Goal: Task Accomplishment & Management: Use online tool/utility

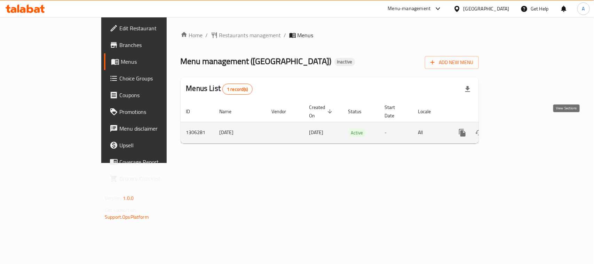
click at [517, 128] on icon "enhanced table" at bounding box center [513, 132] width 8 height 8
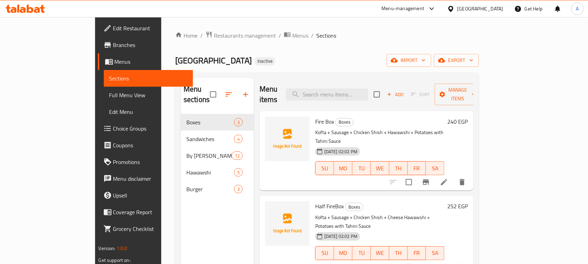
click at [109, 98] on span "Full Menu View" at bounding box center [148, 95] width 78 height 8
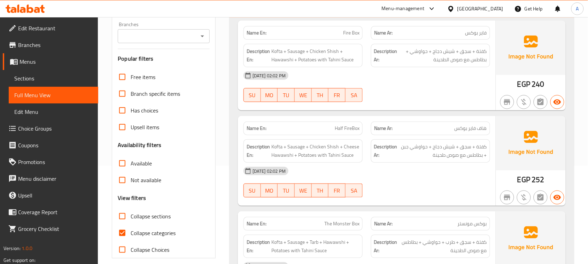
scroll to position [174, 0]
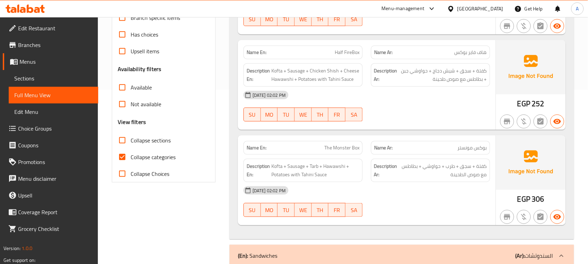
click at [139, 165] on label "Collapse categories" at bounding box center [145, 157] width 62 height 17
click at [131, 165] on input "Collapse categories" at bounding box center [122, 157] width 17 height 17
checkbox input "false"
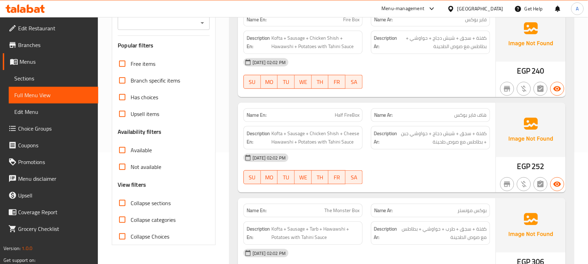
scroll to position [44, 0]
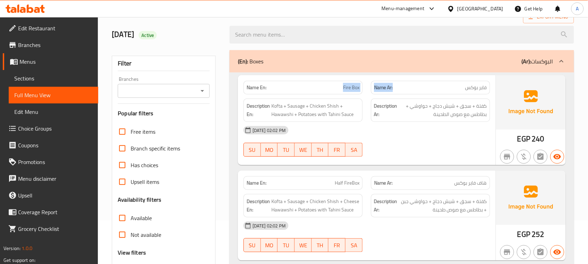
drag, startPoint x: 297, startPoint y: 84, endPoint x: 436, endPoint y: 106, distance: 140.7
click at [427, 93] on div "Name En: Fire Box Name Ar: [PERSON_NAME]" at bounding box center [366, 88] width 255 height 22
click at [427, 140] on div "[DATE] 02:02 PM SU MO TU WE TH FR SA" at bounding box center [366, 141] width 255 height 39
click at [460, 86] on div "Name Ar: [PERSON_NAME]" at bounding box center [430, 88] width 127 height 22
click at [417, 150] on div "[DATE] 02:02 PM SU MO TU WE TH FR SA" at bounding box center [366, 141] width 255 height 39
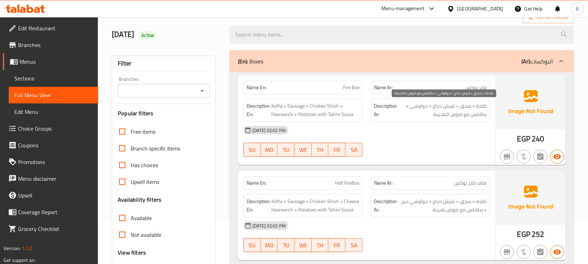
click at [482, 105] on span "كفتة + سجق + شيش دجاج + حواوشي + بطاطس مع صوص الطحينة" at bounding box center [443, 110] width 88 height 17
drag, startPoint x: 468, startPoint y: 106, endPoint x: 442, endPoint y: 106, distance: 25.4
click at [442, 106] on span "كفتة + سجق + شيش دجاج + حواوشي + بطاطس مع صوص الطحينة" at bounding box center [443, 110] width 88 height 17
click at [423, 108] on span "كفتة + سجق + شيش دجاج + حواوشي + بطاطس مع صوص الطحينة" at bounding box center [443, 110] width 88 height 17
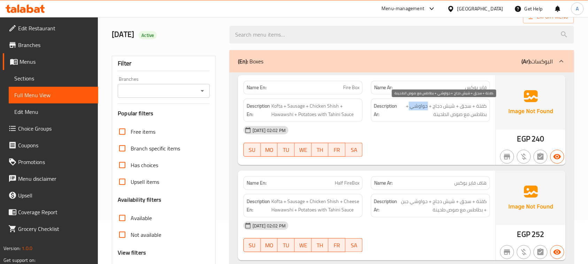
click at [423, 108] on span "كفتة + سجق + شيش دجاج + حواوشي + بطاطس مع صوص الطحينة" at bounding box center [443, 110] width 88 height 17
drag, startPoint x: 480, startPoint y: 114, endPoint x: 433, endPoint y: 112, distance: 46.3
click at [433, 112] on span "كفتة + سجق + شيش دجاج + حواوشي + بطاطس مع صوص الطحينة" at bounding box center [443, 110] width 88 height 17
drag, startPoint x: 438, startPoint y: 152, endPoint x: 324, endPoint y: 119, distance: 118.8
click at [438, 152] on div "[DATE] 02:02 PM SU MO TU WE TH FR SA" at bounding box center [366, 141] width 255 height 39
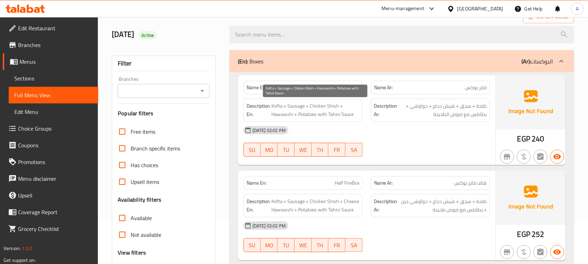
drag, startPoint x: 301, startPoint y: 112, endPoint x: 441, endPoint y: 158, distance: 147.2
click at [383, 137] on div "Name En: Fire Box Name Ar: فاير بوكس Description En: Kofta + Sausage + Chicken …" at bounding box center [367, 120] width 258 height 90
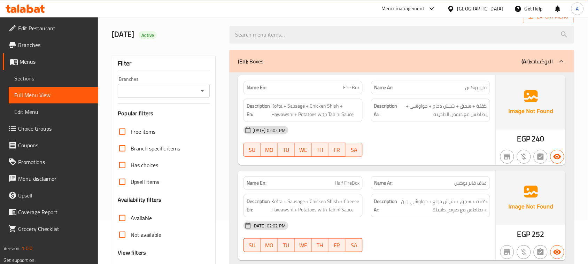
click at [441, 158] on div at bounding box center [430, 156] width 127 height 8
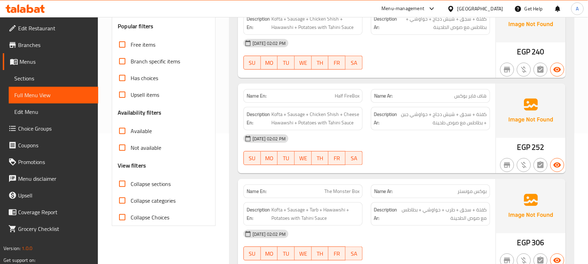
scroll to position [174, 0]
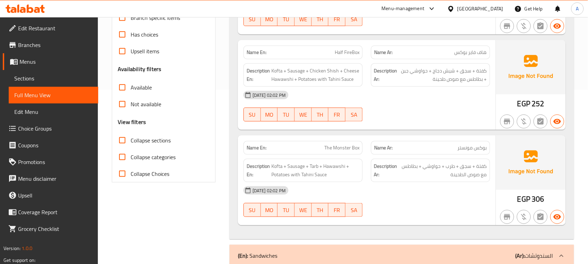
click at [481, 55] on span "هاف فاير بوكس" at bounding box center [470, 52] width 32 height 7
drag, startPoint x: 481, startPoint y: 55, endPoint x: 350, endPoint y: 55, distance: 131.2
click at [350, 55] on div "Name En: Half FireBox Name Ar: هاف [PERSON_NAME]" at bounding box center [366, 52] width 255 height 22
click at [414, 114] on div "[DATE] 02:02 PM SU MO TU WE TH FR SA" at bounding box center [366, 106] width 255 height 39
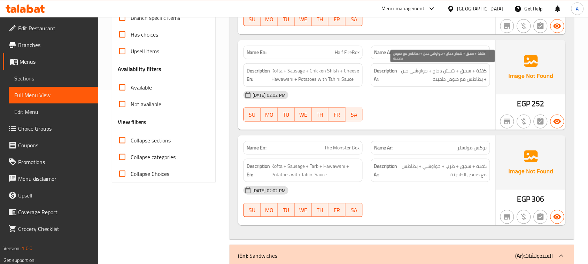
click at [479, 74] on span "كفتة + سجق + شيش دجاج + حواوشي جبن + بطاطس مع صوص طحينة" at bounding box center [443, 74] width 88 height 17
drag, startPoint x: 479, startPoint y: 74, endPoint x: 418, endPoint y: 73, distance: 61.3
click at [418, 73] on span "كفتة + سجق + شيش دجاج + حواوشي جبن + بطاطس مع صوص طحينة" at bounding box center [443, 74] width 88 height 17
drag, startPoint x: 455, startPoint y: 83, endPoint x: 432, endPoint y: 99, distance: 27.2
click at [432, 83] on span "كفتة + سجق + شيش دجاج + حواوشي جبن + بطاطس مع صوص طحينة" at bounding box center [443, 74] width 88 height 17
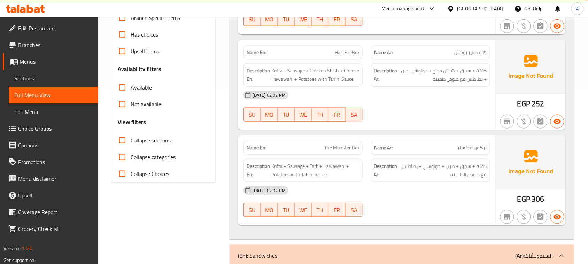
drag, startPoint x: 432, startPoint y: 103, endPoint x: 389, endPoint y: 123, distance: 47.7
click at [432, 103] on div "[DATE] 02:02 PM" at bounding box center [366, 95] width 255 height 17
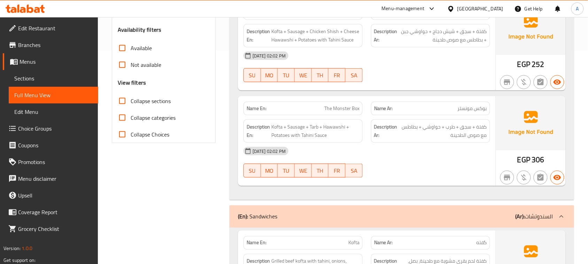
scroll to position [261, 0]
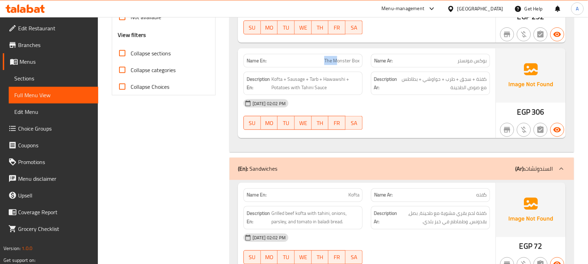
drag, startPoint x: 304, startPoint y: 62, endPoint x: 363, endPoint y: 74, distance: 60.4
click at [359, 69] on div "Name En: The Monster Box Name Ar: بوكس مونستر Description En: Kofta + Sausage +…" at bounding box center [367, 93] width 258 height 90
click at [400, 113] on div "[DATE] 02:02 PM SU MO TU WE TH FR SA" at bounding box center [366, 114] width 255 height 39
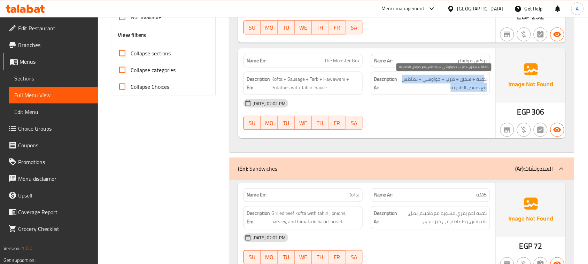
drag, startPoint x: 482, startPoint y: 79, endPoint x: 420, endPoint y: 86, distance: 63.0
click at [420, 86] on span "كفتة + سجق + طرب + حواوشي + بطاطس مع صوص الطحينة" at bounding box center [443, 83] width 88 height 17
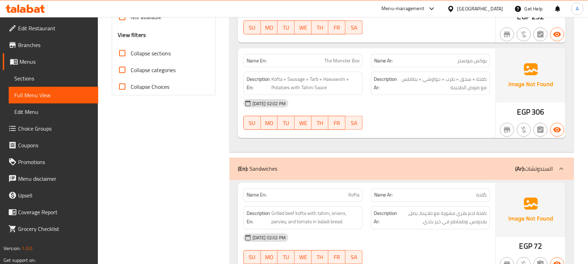
click at [439, 145] on div "Name En: Fire Box Name Ar: فاير بوكس Description En: Kofta + Sausage + Chicken …" at bounding box center [401, 3] width 344 height 297
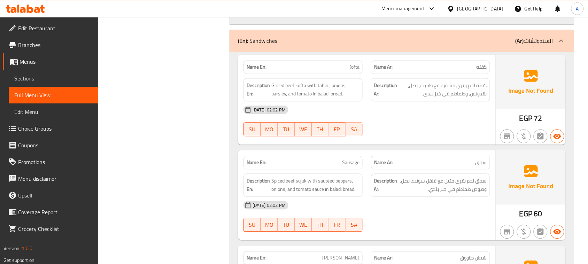
scroll to position [392, 0]
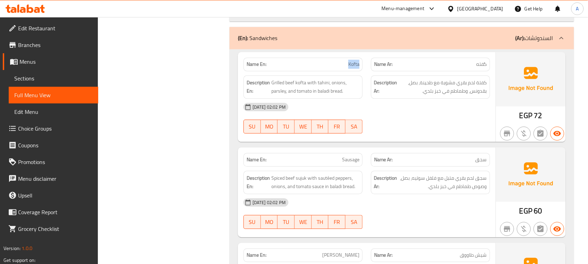
drag, startPoint x: 341, startPoint y: 64, endPoint x: 372, endPoint y: 79, distance: 34.3
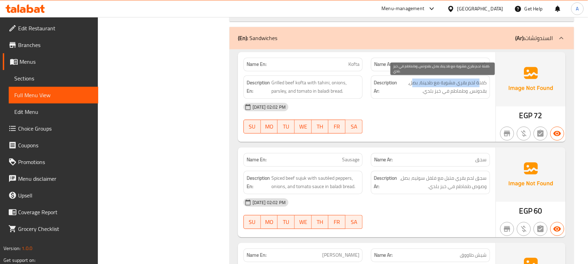
drag, startPoint x: 480, startPoint y: 86, endPoint x: 412, endPoint y: 86, distance: 67.9
click at [412, 86] on span "كفتة لحم بقري مشوية مع طحينة، بصل، بقدونس، وطماطم في خبز بلدي." at bounding box center [443, 87] width 88 height 17
drag, startPoint x: 459, startPoint y: 93, endPoint x: 425, endPoint y: 96, distance: 33.9
click at [425, 96] on span "كفتة لحم بقري مشوية مع طحينة، بصل، بقدونس، وطماطم في خبز بلدي." at bounding box center [443, 87] width 88 height 17
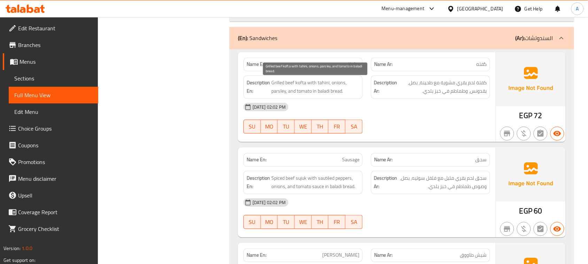
drag, startPoint x: 300, startPoint y: 89, endPoint x: 372, endPoint y: 112, distance: 74.8
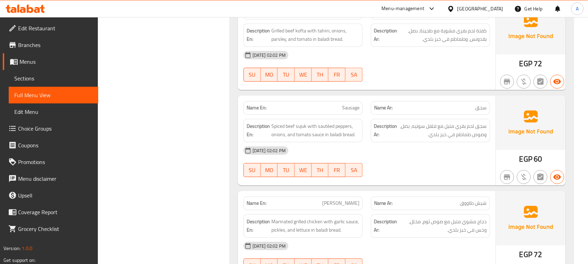
scroll to position [435, 0]
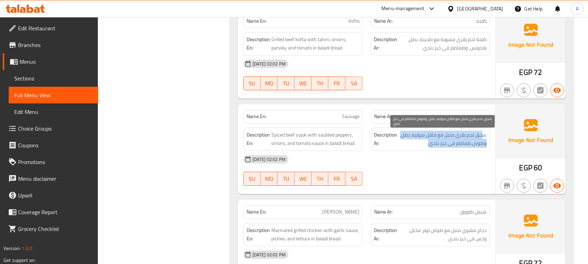
drag, startPoint x: 482, startPoint y: 140, endPoint x: 402, endPoint y: 141, distance: 80.4
click at [402, 141] on span "سجق لحم بقري متبل مع فلفل سوتيه، بصل، وصوص طماطم في خبز بلدي." at bounding box center [443, 139] width 88 height 17
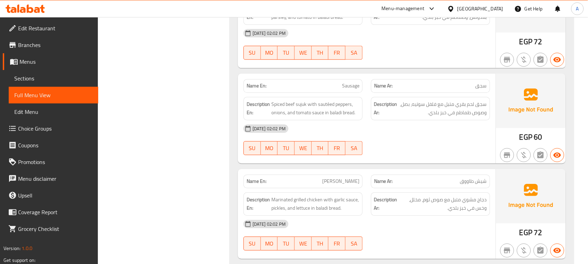
scroll to position [479, 0]
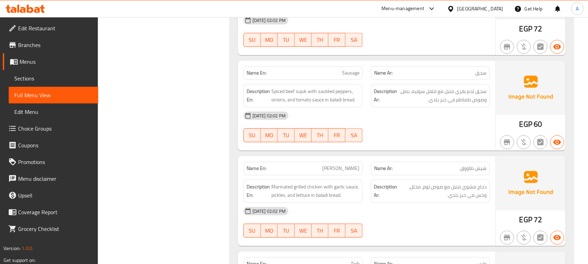
drag, startPoint x: 331, startPoint y: 170, endPoint x: 371, endPoint y: 161, distance: 41.4
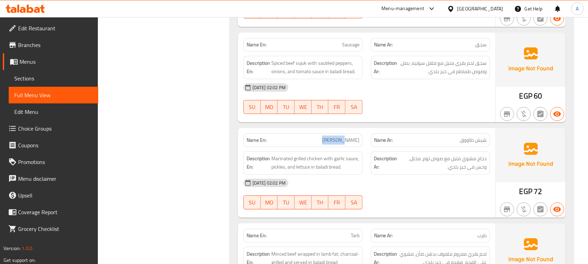
scroll to position [566, 0]
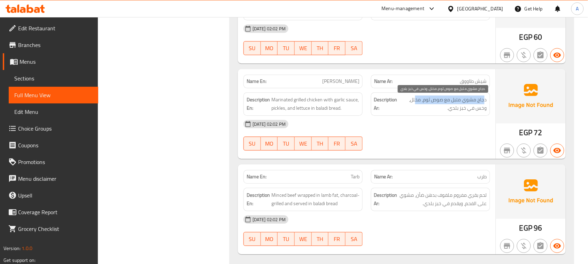
drag, startPoint x: 485, startPoint y: 102, endPoint x: 415, endPoint y: 103, distance: 69.6
click at [415, 103] on span "دجاج مشوي متبل مع صوص ثوم، مخلل، وخس في خبز بلدي." at bounding box center [443, 103] width 88 height 17
drag, startPoint x: 474, startPoint y: 112, endPoint x: 460, endPoint y: 114, distance: 15.2
click at [460, 112] on span "دجاج مشوي متبل مع صوص ثوم، مخلل، وخس في خبز بلدي." at bounding box center [443, 103] width 88 height 17
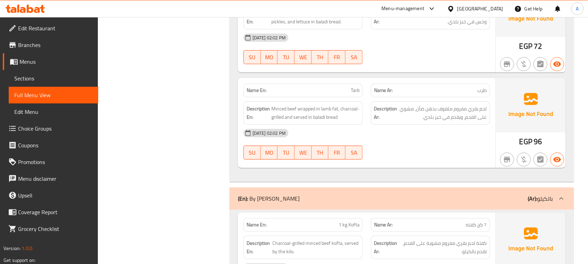
scroll to position [653, 0]
drag, startPoint x: 299, startPoint y: 89, endPoint x: 400, endPoint y: 117, distance: 104.5
click at [392, 108] on div "Name En: Tarb Name Ar: طرب Description En: Minced beef wrapped in lamb fat, cha…" at bounding box center [367, 122] width 258 height 90
click at [414, 146] on div "[DATE] 02:02 PM SU MO TU WE TH FR SA" at bounding box center [366, 143] width 255 height 39
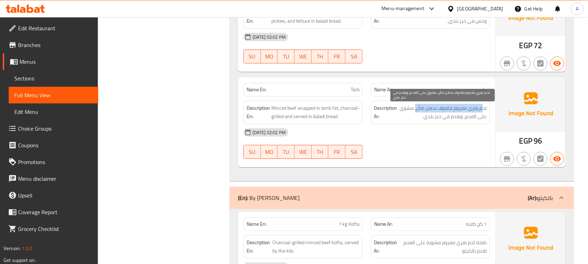
drag, startPoint x: 483, startPoint y: 112, endPoint x: 414, endPoint y: 114, distance: 68.6
click at [414, 114] on span "لحم بقري مفروم ملفوف بدهن ضأن، مشوي على الفحم، ويقدم في خبز بلدي." at bounding box center [443, 112] width 88 height 17
drag, startPoint x: 475, startPoint y: 119, endPoint x: 433, endPoint y: 119, distance: 42.5
click at [433, 119] on span "لحم بقري مفروم ملفوف بدهن ضأن، مشوي على الفحم، ويقدم في خبز بلدي." at bounding box center [443, 112] width 88 height 17
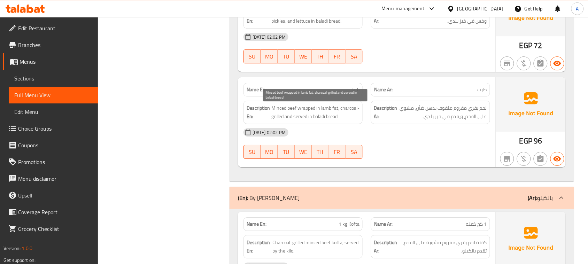
drag, startPoint x: 302, startPoint y: 119, endPoint x: 380, endPoint y: 138, distance: 80.7
click at [324, 118] on span "Minced beef wrapped in lamb fat, charcoal-grilled and served in baladi bread" at bounding box center [315, 112] width 88 height 17
click at [382, 139] on div "[DATE] 02:02 PM" at bounding box center [366, 132] width 255 height 17
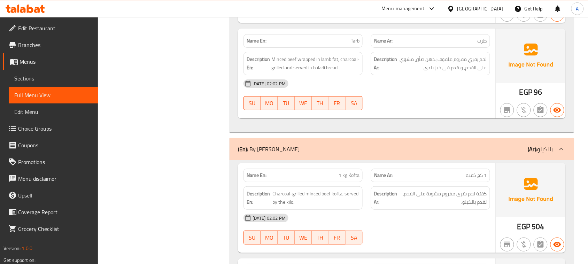
scroll to position [740, 0]
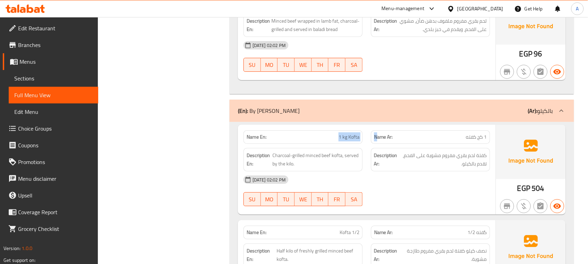
drag, startPoint x: 378, startPoint y: 138, endPoint x: 417, endPoint y: 157, distance: 43.1
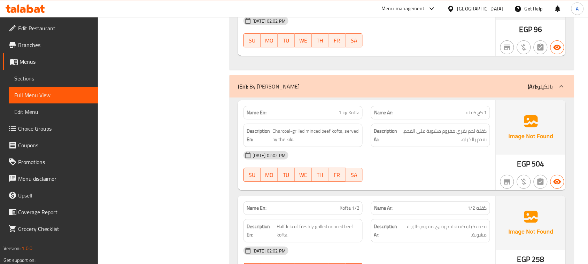
scroll to position [783, 0]
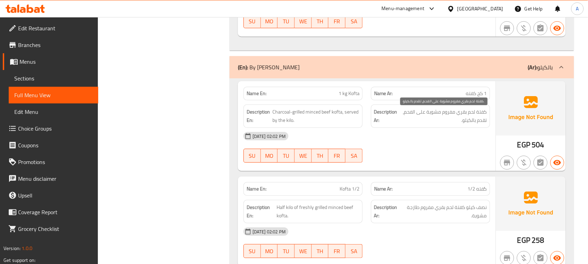
drag, startPoint x: 483, startPoint y: 113, endPoint x: 472, endPoint y: 116, distance: 10.7
click at [473, 115] on span "كفتة لحم بقري مفروم مشوية على الفحم، تقدم بالكيلو." at bounding box center [443, 116] width 88 height 17
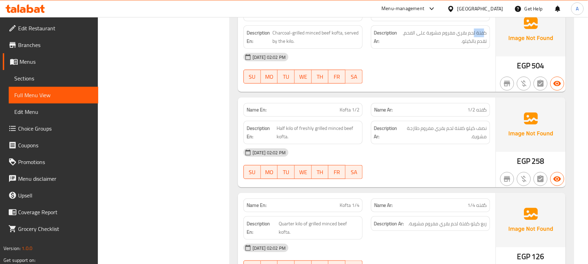
scroll to position [870, 0]
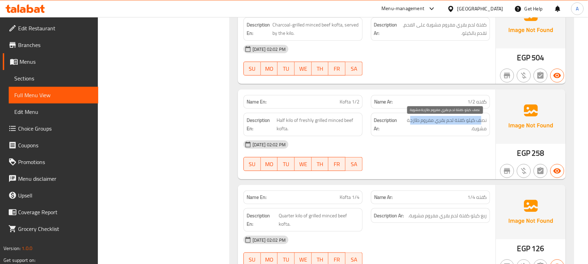
drag, startPoint x: 476, startPoint y: 125, endPoint x: 408, endPoint y: 128, distance: 67.9
click at [408, 128] on span "نصف كيلو كفتة لحم بقري مفروم طازجة مشوية." at bounding box center [444, 124] width 85 height 17
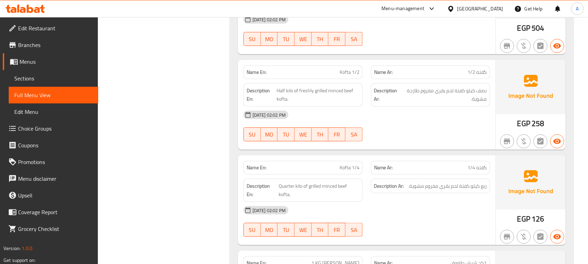
scroll to position [914, 0]
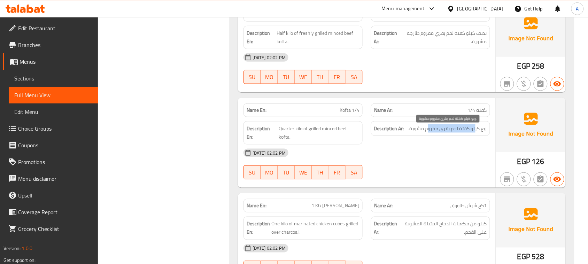
drag, startPoint x: 474, startPoint y: 131, endPoint x: 427, endPoint y: 134, distance: 47.1
click at [427, 133] on span "ربع كيلو كفتة لحم بقري مفروم مشوية." at bounding box center [447, 128] width 78 height 9
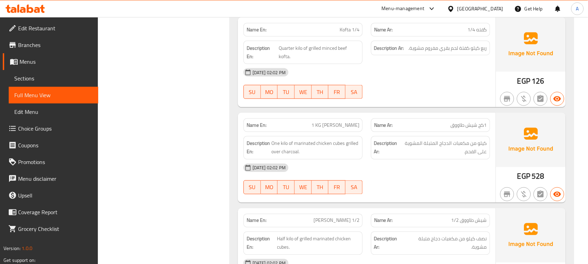
scroll to position [1044, 0]
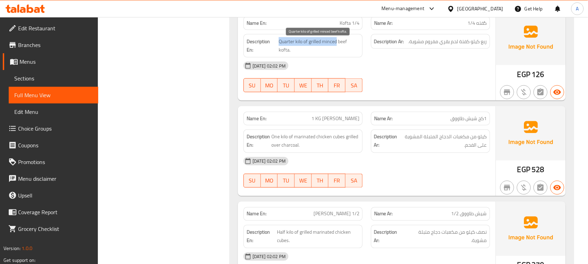
drag, startPoint x: 280, startPoint y: 45, endPoint x: 364, endPoint y: 56, distance: 85.0
click at [348, 49] on span "Quarter kilo of grilled minced beef kofta." at bounding box center [318, 45] width 81 height 17
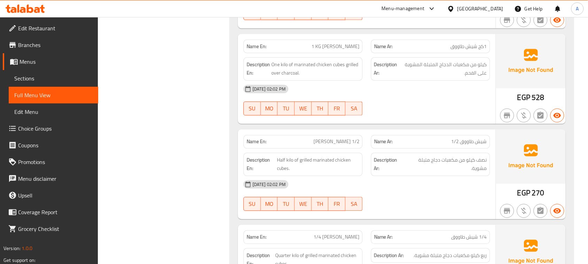
scroll to position [1131, 0]
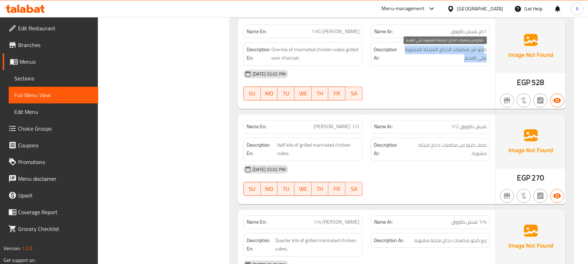
drag, startPoint x: 485, startPoint y: 54, endPoint x: 419, endPoint y: 60, distance: 65.3
click at [419, 60] on span "كيلو من مكعبات الدجاج المتبلة المشوية على الفحم." at bounding box center [443, 54] width 87 height 17
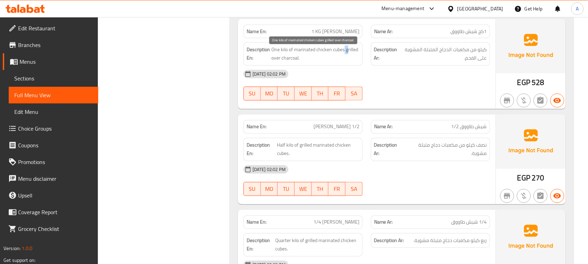
drag, startPoint x: 347, startPoint y: 53, endPoint x: 384, endPoint y: 65, distance: 38.5
click at [354, 55] on span "One kilo of marinated chicken cubes grilled over charcoal." at bounding box center [315, 54] width 88 height 17
drag, startPoint x: 451, startPoint y: 98, endPoint x: 390, endPoint y: 114, distance: 63.1
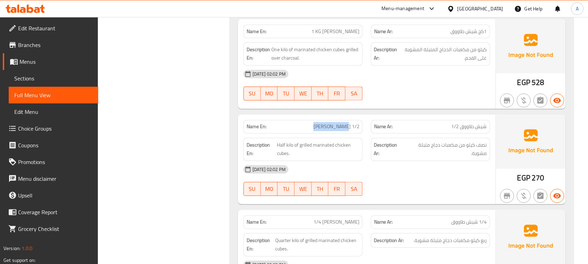
drag, startPoint x: 313, startPoint y: 122, endPoint x: 375, endPoint y: 145, distance: 65.6
click at [360, 132] on div "Name En: [PERSON_NAME] 1/2" at bounding box center [302, 127] width 127 height 22
click at [393, 174] on div "[DATE] 02:02 PM" at bounding box center [366, 169] width 255 height 17
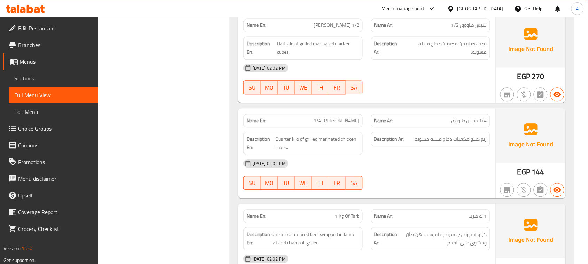
scroll to position [1218, 0]
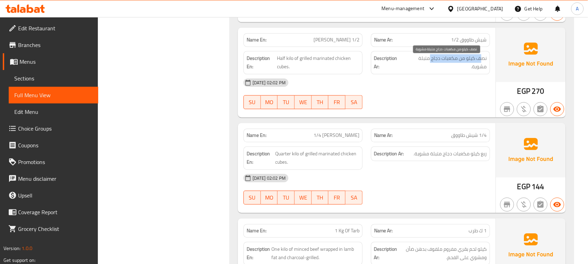
drag, startPoint x: 481, startPoint y: 63, endPoint x: 429, endPoint y: 62, distance: 52.2
click at [429, 62] on span "نصف كيلو من مكعبات دجاج متبلة مشوية." at bounding box center [445, 62] width 83 height 17
click at [420, 81] on div "[DATE] 02:02 PM" at bounding box center [366, 82] width 255 height 17
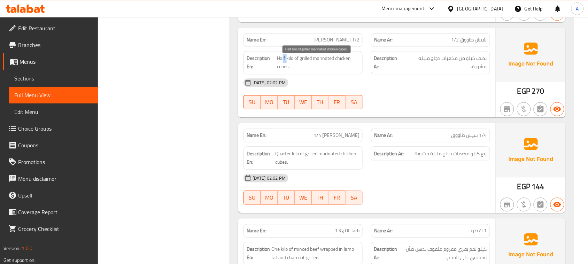
drag, startPoint x: 281, startPoint y: 63, endPoint x: 287, endPoint y: 63, distance: 5.9
click at [287, 63] on span "Half kilo of grilled marinated chicken cubes." at bounding box center [318, 62] width 82 height 17
click at [284, 71] on span "Half kilo of grilled marinated chicken cubes." at bounding box center [318, 62] width 82 height 17
drag, startPoint x: 341, startPoint y: 63, endPoint x: 334, endPoint y: 63, distance: 7.0
click at [334, 63] on span "Half kilo of grilled marinated chicken cubes." at bounding box center [318, 62] width 82 height 17
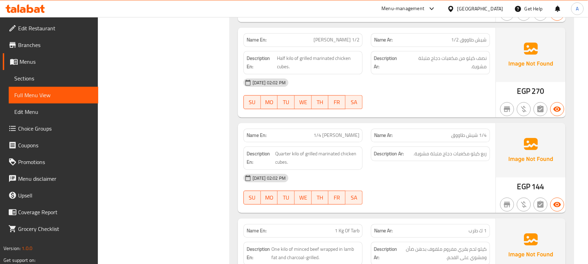
click at [420, 101] on div "[DATE] 02:02 PM SU MO TU WE TH FR SA" at bounding box center [366, 93] width 255 height 39
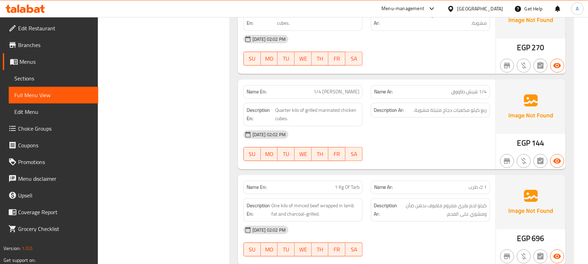
click at [330, 99] on div "Name En: 1/4 [PERSON_NAME]" at bounding box center [302, 92] width 119 height 14
click at [408, 156] on div "[DATE] 02:02 PM SU MO TU WE TH FR SA" at bounding box center [366, 145] width 255 height 39
drag, startPoint x: 476, startPoint y: 116, endPoint x: 379, endPoint y: 117, distance: 97.1
click at [426, 115] on span "ربع كيلو مكعبات دجاج متبلة مشوية." at bounding box center [450, 110] width 73 height 9
drag, startPoint x: 319, startPoint y: 113, endPoint x: 406, endPoint y: 148, distance: 94.1
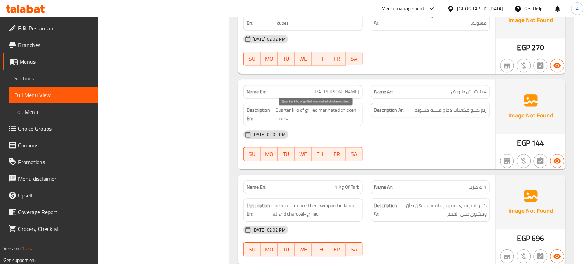
click at [354, 117] on span "Quarter kilo of grilled marinated chicken cubes." at bounding box center [317, 114] width 84 height 17
click at [406, 148] on div "[DATE] 02:02 PM SU MO TU WE TH FR SA" at bounding box center [366, 145] width 255 height 39
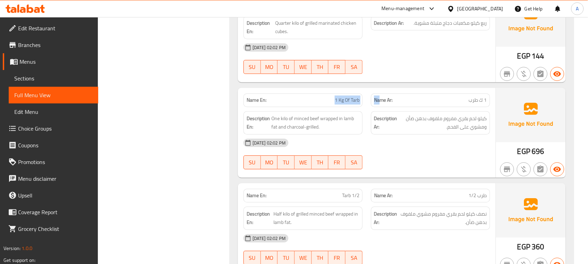
drag, startPoint x: 310, startPoint y: 102, endPoint x: 390, endPoint y: 119, distance: 81.5
click at [384, 111] on div "Name En: 1 Kg Of Tarb Name Ar: 1 ك طرب Description En: One kilo of minced beef …" at bounding box center [367, 133] width 258 height 90
click at [413, 139] on div "[DATE] 02:02 PM" at bounding box center [366, 142] width 255 height 17
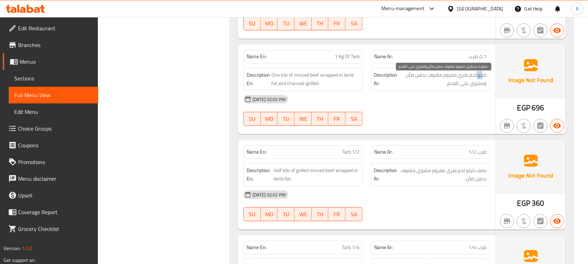
drag, startPoint x: 481, startPoint y: 78, endPoint x: 476, endPoint y: 79, distance: 5.6
click at [476, 79] on span "كيلو لحم بقري مفروم ملفوف بدهن ضأن ومشوي على الفحم." at bounding box center [443, 79] width 88 height 17
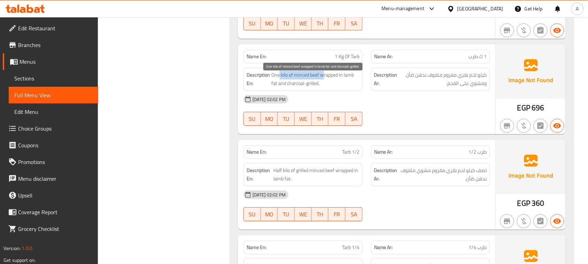
drag, startPoint x: 279, startPoint y: 82, endPoint x: 324, endPoint y: 78, distance: 45.4
click at [324, 78] on span "One kilo of minced beef wrapped in lamb fat and charcoal-grilled." at bounding box center [315, 79] width 88 height 17
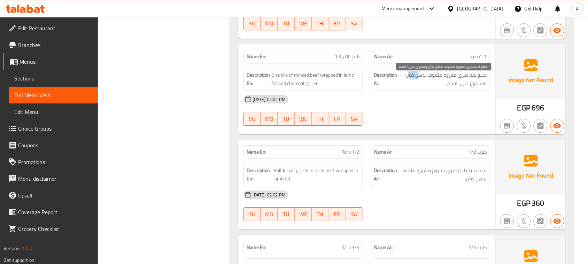
drag, startPoint x: 418, startPoint y: 79, endPoint x: 408, endPoint y: 84, distance: 11.4
click at [408, 83] on span "كيلو لحم بقري مفروم ملفوف بدهن ضأن ومشوي على الفحم." at bounding box center [443, 79] width 88 height 17
drag, startPoint x: 474, startPoint y: 88, endPoint x: 463, endPoint y: 109, distance: 23.4
click at [470, 88] on span "كيلو لحم بقري مفروم ملفوف بدهن ضأن ومشوي على الفحم." at bounding box center [443, 79] width 88 height 17
click at [461, 119] on div "[DATE] 02:02 PM SU MO TU WE TH FR SA" at bounding box center [366, 110] width 255 height 39
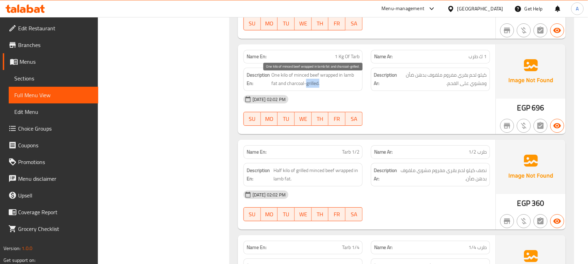
drag, startPoint x: 327, startPoint y: 87, endPoint x: 395, endPoint y: 104, distance: 70.2
click at [361, 89] on div "Description En: One kilo of minced beef wrapped in lamb fat and charcoal-grille…" at bounding box center [302, 79] width 119 height 23
click at [395, 104] on div "[DATE] 02:02 PM" at bounding box center [366, 99] width 255 height 17
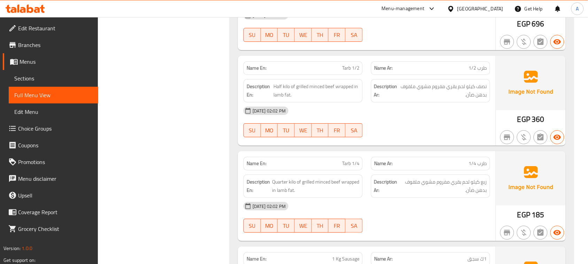
scroll to position [1479, 0]
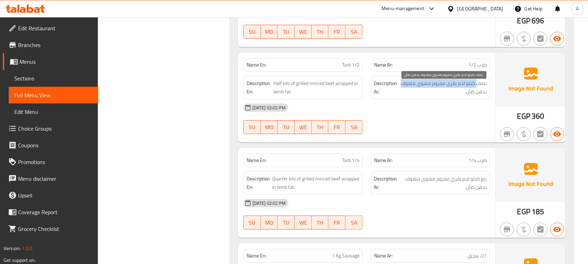
drag, startPoint x: 479, startPoint y: 88, endPoint x: 403, endPoint y: 91, distance: 75.9
click at [401, 89] on span "نصف كيلو لحم بقري مفروم مشوي ملفوف بدهن ضأن." at bounding box center [442, 87] width 87 height 17
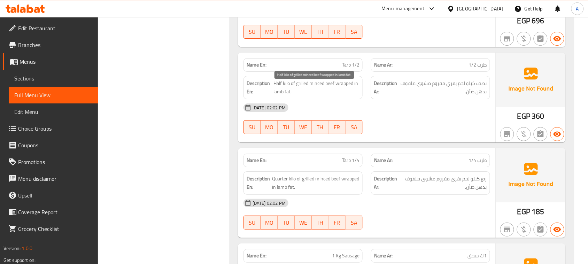
drag, startPoint x: 315, startPoint y: 86, endPoint x: 376, endPoint y: 95, distance: 61.5
click at [366, 93] on div "Description En: Half kilo of grilled minced beef wrapped in lamb fat." at bounding box center [302, 88] width 127 height 32
click at [407, 116] on div "[DATE] 02:02 PM" at bounding box center [366, 107] width 255 height 17
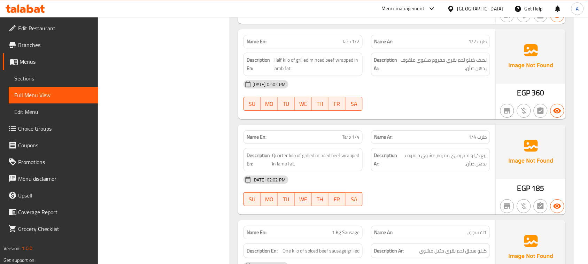
scroll to position [1523, 0]
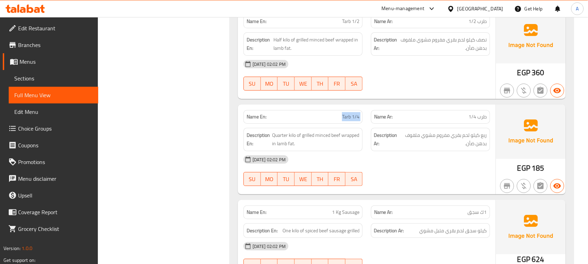
drag, startPoint x: 332, startPoint y: 121, endPoint x: 393, endPoint y: 115, distance: 61.2
click at [380, 121] on div "Name En: Tarb 1/4 Name Ar: طرب 1/4" at bounding box center [366, 117] width 255 height 22
click at [413, 99] on div "Name En: Tarb 1/2 Name Ar: طرب 1/2 Description En: Half kilo of grilled minced …" at bounding box center [367, 54] width 258 height 90
drag, startPoint x: 529, startPoint y: 172, endPoint x: 516, endPoint y: 174, distance: 13.7
click at [516, 174] on div "EGP 185" at bounding box center [531, 149] width 70 height 90
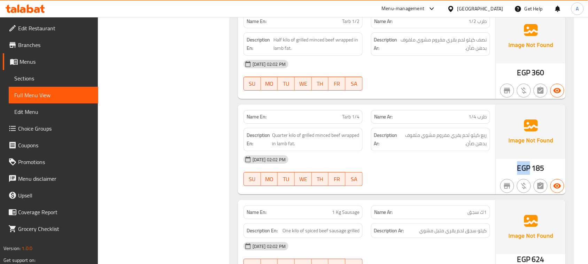
copy span "EGP"
click at [436, 166] on div "[DATE] 02:02 PM" at bounding box center [366, 159] width 255 height 17
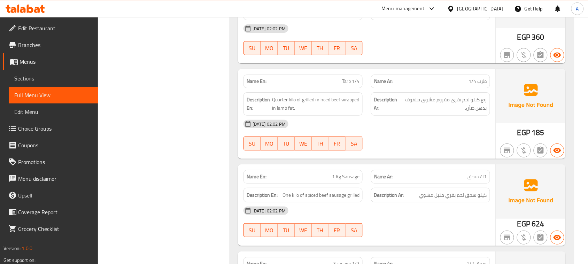
scroll to position [1574, 0]
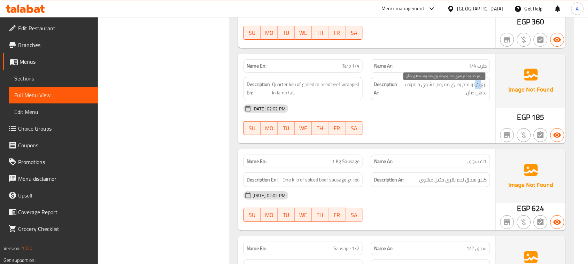
drag, startPoint x: 481, startPoint y: 89, endPoint x: 465, endPoint y: 90, distance: 15.4
click at [472, 89] on span "ربع كيلو لحم بقري مفروم مشوي ملفوف بدهن ضأن." at bounding box center [443, 88] width 87 height 17
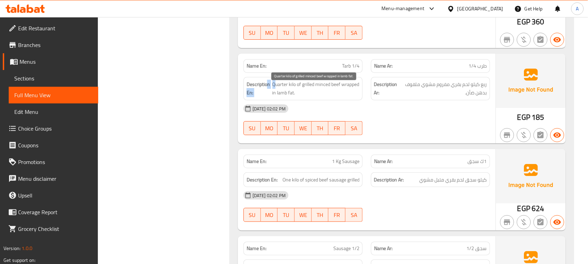
drag, startPoint x: 287, startPoint y: 94, endPoint x: 316, endPoint y: 108, distance: 31.9
click at [299, 97] on h6 "Description En: Quarter kilo of grilled minced beef wrapped in lamb fat." at bounding box center [302, 88] width 113 height 17
click at [298, 89] on span "Quarter kilo of grilled minced beef wrapped in lamb fat." at bounding box center [315, 88] width 87 height 17
click at [406, 126] on div "[DATE] 02:02 PM SU MO TU WE TH FR SA" at bounding box center [366, 119] width 255 height 39
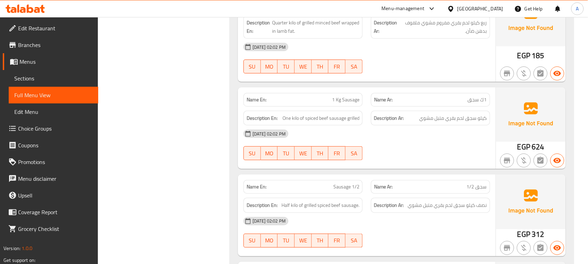
scroll to position [1704, 0]
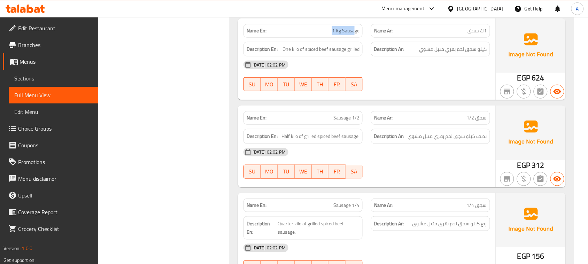
drag, startPoint x: 293, startPoint y: 33, endPoint x: 355, endPoint y: 41, distance: 62.5
click at [354, 38] on div "Name En: 1 Kg Sausage" at bounding box center [302, 31] width 119 height 14
click at [405, 79] on div "[DATE] 02:02 PM SU MO TU WE TH FR SA" at bounding box center [366, 75] width 255 height 39
drag, startPoint x: 480, startPoint y: 56, endPoint x: 270, endPoint y: 55, distance: 210.6
click at [465, 54] on span "كيلو سجق لحم بقري متبل مشوي" at bounding box center [453, 49] width 68 height 9
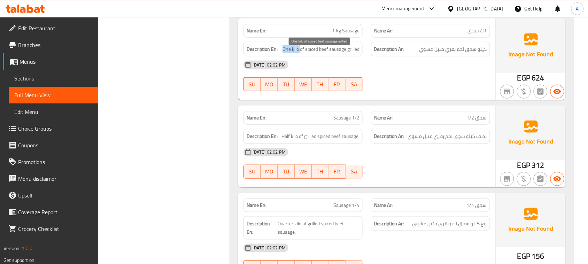
drag, startPoint x: 282, startPoint y: 55, endPoint x: 299, endPoint y: 55, distance: 16.4
click at [299, 54] on span "One kilo of spiced beef sausage grilled" at bounding box center [320, 49] width 77 height 9
click at [334, 54] on span "One kilo of spiced beef sausage grilled" at bounding box center [320, 49] width 77 height 9
drag, startPoint x: 334, startPoint y: 54, endPoint x: 306, endPoint y: 53, distance: 27.9
click at [306, 53] on span "One kilo of spiced beef sausage grilled" at bounding box center [320, 49] width 77 height 9
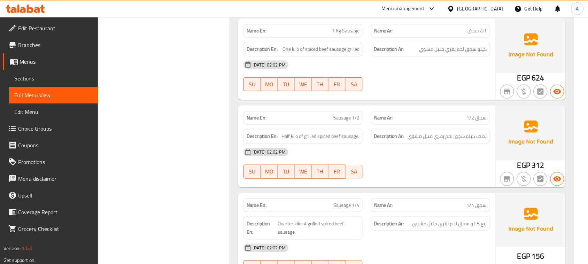
click at [402, 87] on div "[DATE] 02:02 PM SU MO TU WE TH FR SA" at bounding box center [366, 75] width 255 height 39
drag, startPoint x: 319, startPoint y: 123, endPoint x: 360, endPoint y: 111, distance: 43.1
click at [351, 116] on div "Name En: Sausage 1/2" at bounding box center [302, 118] width 119 height 14
click at [368, 100] on div "Name En: 1 Kg Sausage Name Ar: 1ك سجق Description En: One kilo of spiced beef s…" at bounding box center [367, 58] width 258 height 81
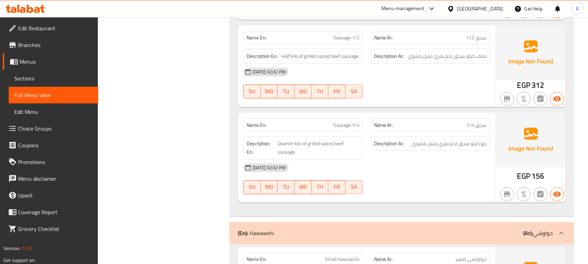
scroll to position [1791, 0]
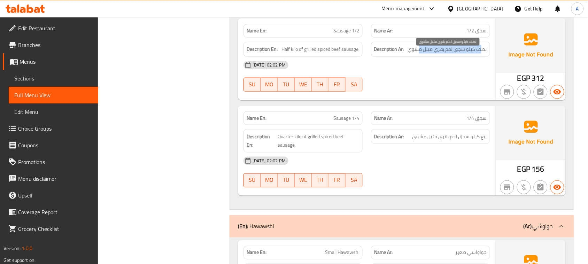
drag, startPoint x: 481, startPoint y: 57, endPoint x: 418, endPoint y: 57, distance: 63.0
click at [418, 54] on span "نصف كيلو سجق لحم بقري متبل مشوي" at bounding box center [447, 49] width 79 height 9
drag, startPoint x: 418, startPoint y: 86, endPoint x: 323, endPoint y: 136, distance: 107.0
click at [418, 88] on div "[DATE] 02:02 PM SU MO TU WE TH FR SA" at bounding box center [366, 76] width 255 height 39
drag, startPoint x: 313, startPoint y: 126, endPoint x: 416, endPoint y: 108, distance: 104.8
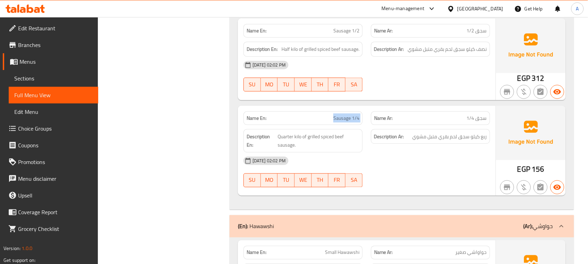
click at [383, 121] on div "Name En: Sausage 1/4 Name Ar: سجق 1/4" at bounding box center [366, 118] width 255 height 22
click at [420, 100] on div "Name En: Sausage 1/2 Name Ar: سجق 1/2 Description En: Half kilo of grilled spic…" at bounding box center [367, 58] width 258 height 81
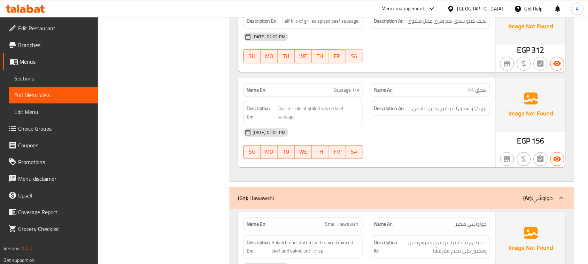
scroll to position [1835, 0]
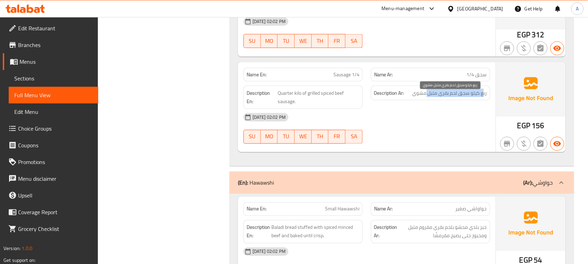
drag, startPoint x: 484, startPoint y: 97, endPoint x: 415, endPoint y: 133, distance: 77.5
click at [425, 97] on span "ربع كيلو سجق لحم بقري متبل مشوي" at bounding box center [449, 93] width 74 height 9
click at [415, 133] on div "[DATE] 02:02 PM SU MO TU WE TH FR SA" at bounding box center [366, 128] width 255 height 39
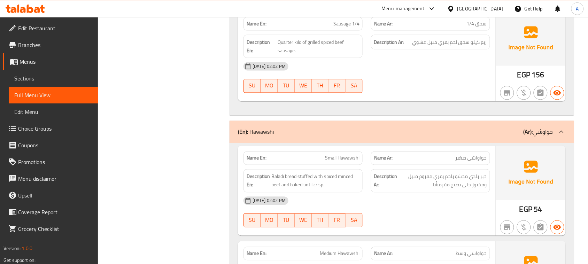
scroll to position [1965, 0]
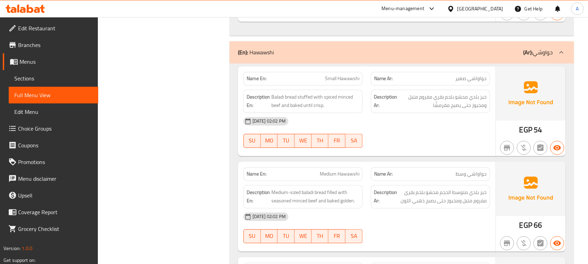
click at [483, 104] on span "خبز بلدي محشو بلحم بقري مفروم متبل ومخبوز حتى يصبح مقرمشًا" at bounding box center [443, 101] width 88 height 17
drag, startPoint x: 483, startPoint y: 104, endPoint x: 473, endPoint y: 104, distance: 9.4
click at [473, 104] on span "خبز بلدي محشو بلحم بقري مفروم متبل ومخبوز حتى يصبح مقرمشًا" at bounding box center [443, 101] width 88 height 17
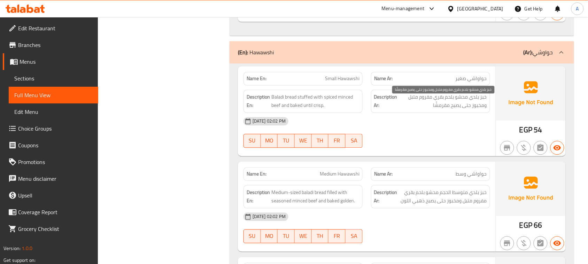
click at [458, 105] on span "خبز بلدي محشو بلحم بقري مفروم متبل ومخبوز حتى يصبح مقرمشًا" at bounding box center [443, 101] width 88 height 17
drag, startPoint x: 458, startPoint y: 105, endPoint x: 418, endPoint y: 106, distance: 40.7
click at [418, 106] on span "خبز بلدي محشو بلحم بقري مفروم متبل ومخبوز حتى يصبح مقرمشًا" at bounding box center [443, 101] width 88 height 17
click at [482, 110] on span "خبز بلدي محشو بلحم بقري مفروم متبل ومخبوز حتى يصبح مقرمشًا" at bounding box center [443, 101] width 88 height 17
drag, startPoint x: 482, startPoint y: 112, endPoint x: 441, endPoint y: 112, distance: 41.8
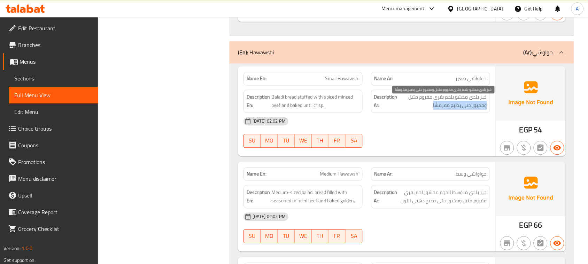
click at [441, 110] on span "خبز بلدي محشو بلحم بقري مفروم متبل ومخبوز حتى يصبح مقرمشًا" at bounding box center [443, 101] width 88 height 17
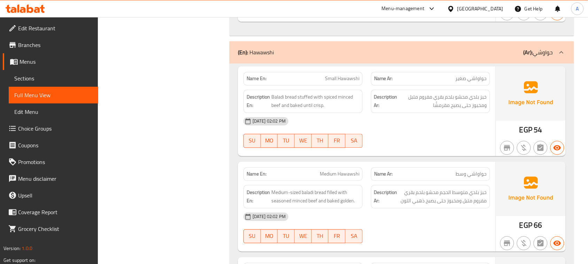
drag, startPoint x: 301, startPoint y: 103, endPoint x: 497, endPoint y: 162, distance: 204.6
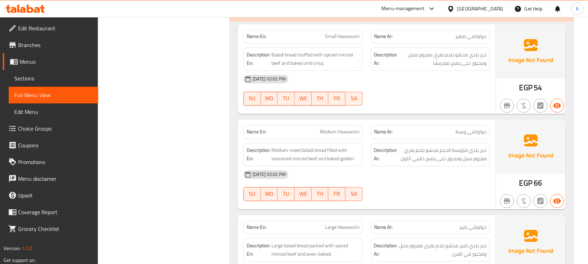
scroll to position [2052, 0]
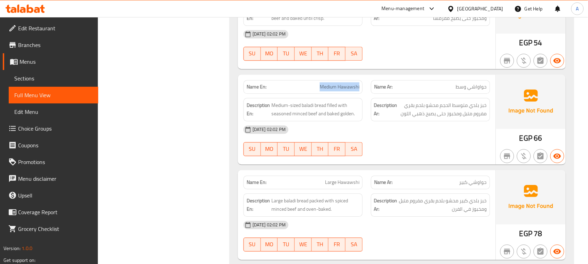
drag, startPoint x: 308, startPoint y: 91, endPoint x: 391, endPoint y: 110, distance: 84.5
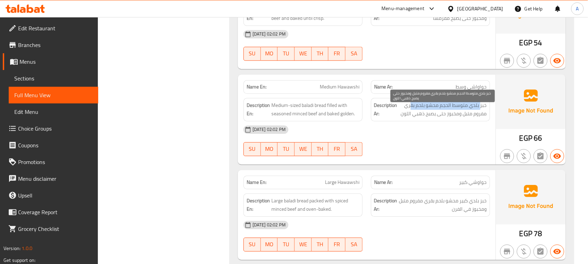
drag, startPoint x: 481, startPoint y: 111, endPoint x: 410, endPoint y: 113, distance: 71.0
click at [410, 113] on span "خبز بلدي متوسط الحجم محشو بلحم بقري مفروم متبل ومخبوز حتى يصبح ذهبي اللون" at bounding box center [443, 109] width 88 height 17
drag, startPoint x: 430, startPoint y: 119, endPoint x: 411, endPoint y: 121, distance: 18.8
click at [411, 118] on span "خبز بلدي متوسط الحجم محشو بلحم بقري مفروم متبل ومخبوز حتى يصبح ذهبي اللون" at bounding box center [443, 109] width 88 height 17
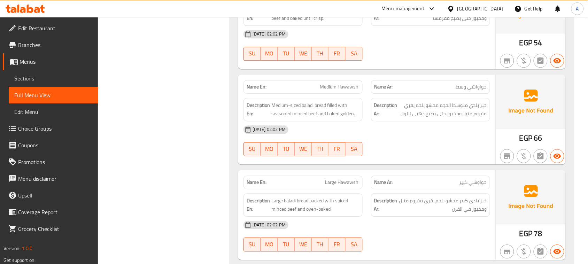
drag, startPoint x: 311, startPoint y: 125, endPoint x: 393, endPoint y: 143, distance: 84.4
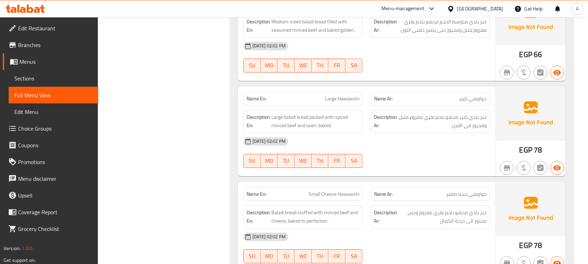
scroll to position [2140, 0]
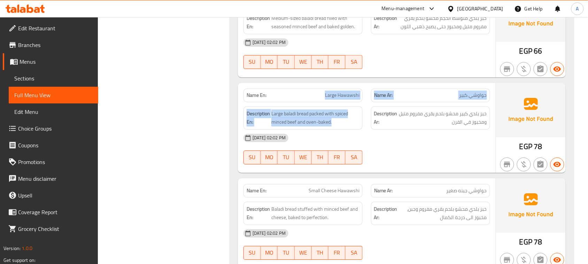
drag, startPoint x: 313, startPoint y: 101, endPoint x: 387, endPoint y: 115, distance: 74.8
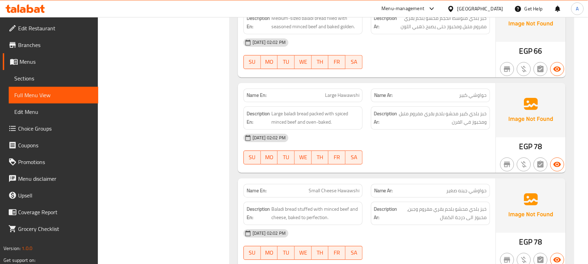
drag, startPoint x: 483, startPoint y: 119, endPoint x: 414, endPoint y: 119, distance: 69.3
click at [414, 119] on span "خبز بلدي كبير محشو بلحم بقري مفروم متبل ومخبوز في الفرن" at bounding box center [443, 117] width 88 height 17
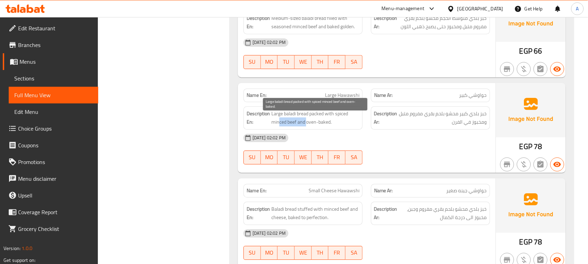
drag, startPoint x: 279, startPoint y: 126, endPoint x: 309, endPoint y: 131, distance: 30.6
click at [307, 126] on span "Large baladi bread packed with spiced minced beef and oven-baked." at bounding box center [315, 117] width 88 height 17
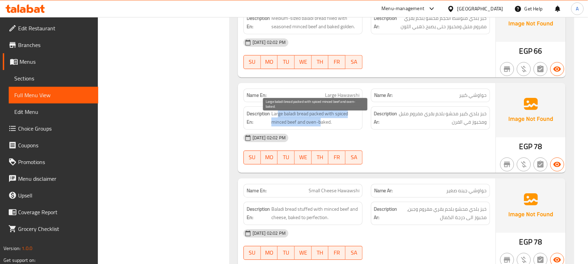
drag, startPoint x: 277, startPoint y: 121, endPoint x: 328, endPoint y: 135, distance: 51.9
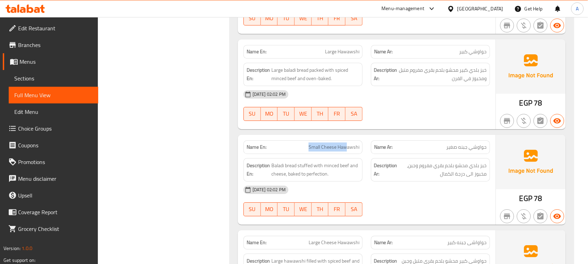
drag, startPoint x: 310, startPoint y: 152, endPoint x: 402, endPoint y: 143, distance: 92.7
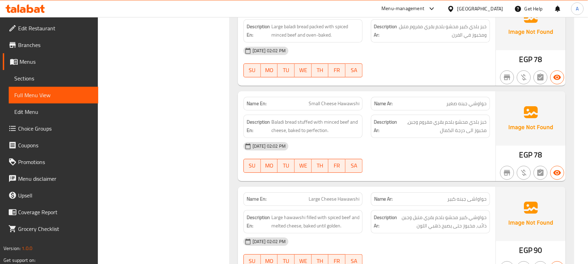
drag, startPoint x: 297, startPoint y: 106, endPoint x: 362, endPoint y: 120, distance: 67.0
drag, startPoint x: 482, startPoint y: 129, endPoint x: 416, endPoint y: 133, distance: 66.6
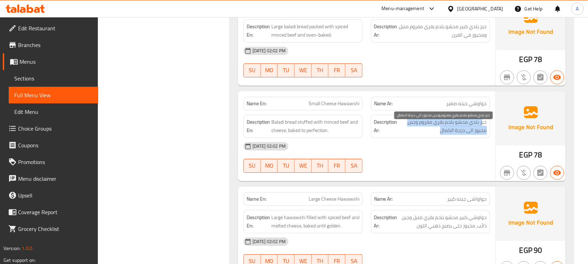
click at [416, 133] on span "خبز بلدي محشو بلحم بقري مفروم وجبن، مخبوز الى درجة الكمال" at bounding box center [443, 126] width 88 height 17
click at [460, 135] on span "خبز بلدي محشو بلحم بقري مفروم وجبن، مخبوز الى درجة الكمال" at bounding box center [443, 126] width 88 height 17
drag, startPoint x: 460, startPoint y: 136, endPoint x: 447, endPoint y: 144, distance: 15.8
click at [448, 135] on span "خبز بلدي محشو بلحم بقري مفروم وجبن، مخبوز الى درجة الكمال" at bounding box center [443, 126] width 88 height 17
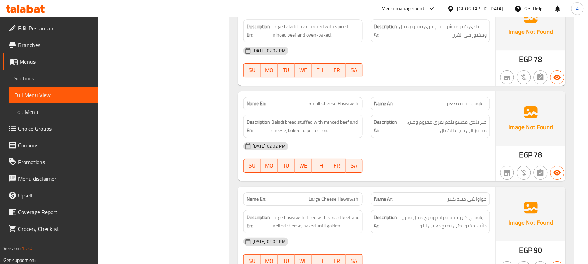
scroll to position [2314, 0]
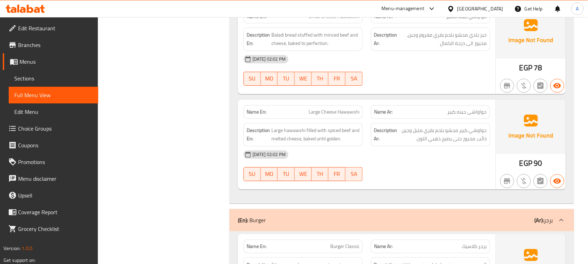
drag, startPoint x: 312, startPoint y: 117, endPoint x: 385, endPoint y: 131, distance: 74.4
click at [483, 136] on span "حواوشي كبير محشو بلحم بقري متبل وجبن ذائب، مخبوز حتى يصبح ذهبي اللون" at bounding box center [443, 134] width 88 height 17
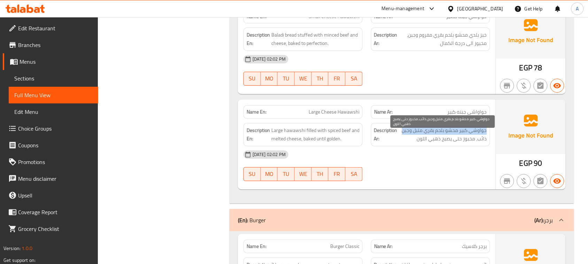
drag, startPoint x: 483, startPoint y: 136, endPoint x: 411, endPoint y: 138, distance: 72.1
click at [411, 138] on span "حواوشي كبير محشو بلحم بقري متبل وجبن ذائب، مخبوز حتى يصبح ذهبي اللون" at bounding box center [443, 134] width 88 height 17
drag, startPoint x: 476, startPoint y: 143, endPoint x: 422, endPoint y: 147, distance: 54.1
click at [422, 143] on span "حواوشي كبير محشو بلحم بقري متبل وجبن ذائب، مخبوز حتى يصبح ذهبي اللون" at bounding box center [443, 134] width 88 height 17
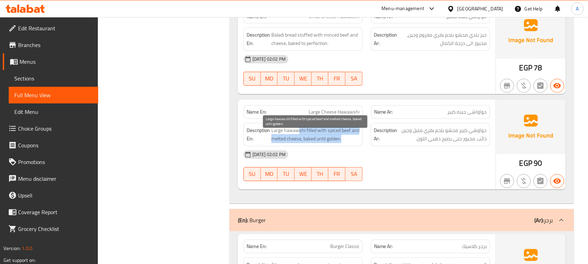
drag, startPoint x: 309, startPoint y: 137, endPoint x: 421, endPoint y: 176, distance: 118.4
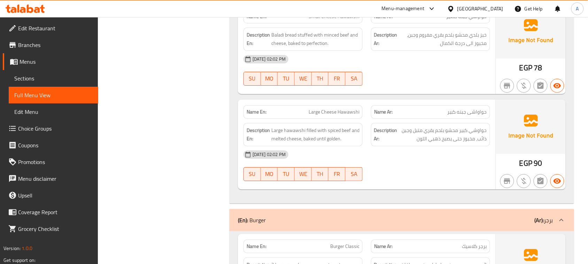
drag, startPoint x: 265, startPoint y: 145, endPoint x: 363, endPoint y: 145, distance: 97.5
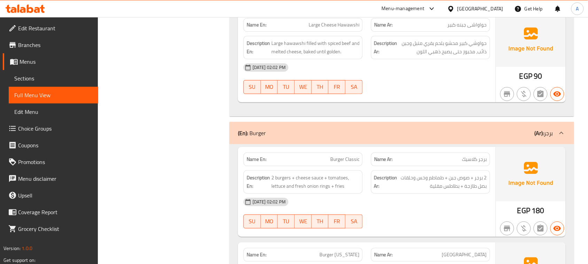
scroll to position [2444, 0]
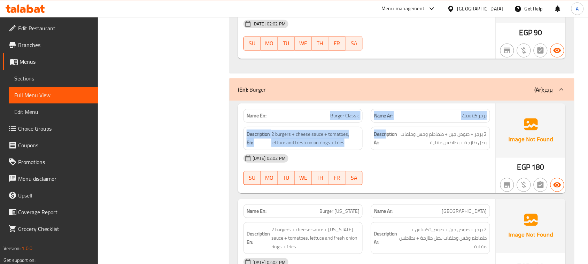
drag, startPoint x: 309, startPoint y: 128, endPoint x: 385, endPoint y: 138, distance: 76.9
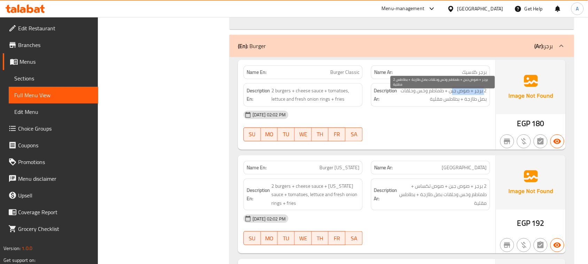
drag, startPoint x: 485, startPoint y: 98, endPoint x: 452, endPoint y: 102, distance: 32.9
click at [452, 102] on span "2 برجر + صوص جبن + طماطم وخس وحلقات بصل طازجة + بطاطس مقلية" at bounding box center [443, 94] width 88 height 17
click at [436, 100] on span "2 برجر + صوص جبن + طماطم وخس وحلقات بصل طازجة + بطاطس مقلية" at bounding box center [443, 94] width 88 height 17
drag, startPoint x: 436, startPoint y: 100, endPoint x: 421, endPoint y: 100, distance: 14.6
click at [421, 100] on span "2 برجر + صوص جبن + طماطم وخس وحلقات بصل طازجة + بطاطس مقلية" at bounding box center [443, 94] width 88 height 17
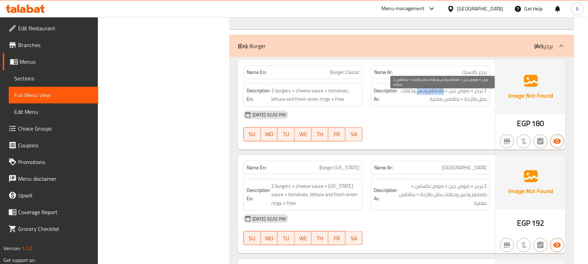
click at [421, 100] on span "2 برجر + صوص جبن + طماطم وخس وحلقات بصل طازجة + بطاطس مقلية" at bounding box center [443, 94] width 88 height 17
drag, startPoint x: 434, startPoint y: 106, endPoint x: 450, endPoint y: 109, distance: 16.2
click at [450, 103] on span "2 برجر + صوص جبن + طماطم وخس وحلقات بصل طازجة + بطاطس مقلية" at bounding box center [443, 94] width 88 height 17
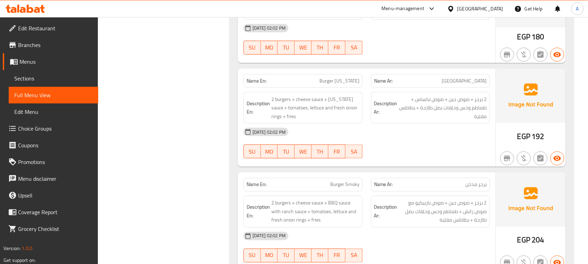
scroll to position [2575, 0]
drag, startPoint x: 352, startPoint y: 88, endPoint x: 369, endPoint y: 93, distance: 18.1
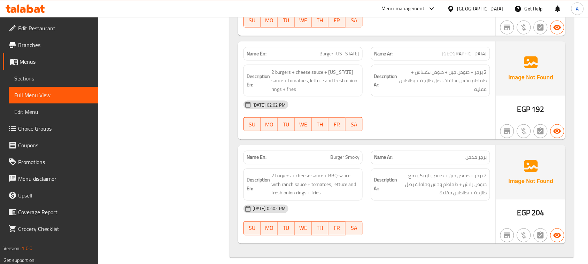
scroll to position [2616, 0]
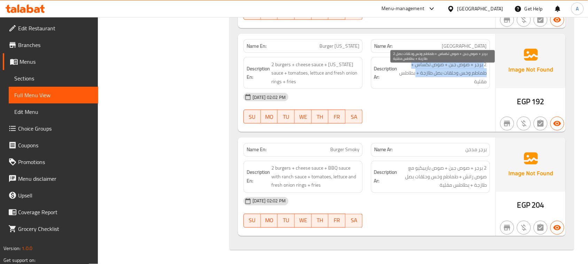
drag, startPoint x: 484, startPoint y: 65, endPoint x: 416, endPoint y: 70, distance: 68.1
click at [416, 70] on span "2 برجر + صوص جبن + صوص تكساس + طماطم وخس وحلقات بصل طازجة + بطاطس مقلية" at bounding box center [443, 73] width 88 height 26
click at [481, 75] on span "2 برجر + صوص جبن + صوص تكساس + طماطم وخس وحلقات بصل طازجة + بطاطس مقلية" at bounding box center [443, 73] width 88 height 26
drag, startPoint x: 481, startPoint y: 75, endPoint x: 407, endPoint y: 77, distance: 74.2
click at [407, 77] on span "2 برجر + صوص جبن + صوص تكساس + طماطم وخس وحلقات بصل طازجة + بطاطس مقلية" at bounding box center [443, 73] width 88 height 26
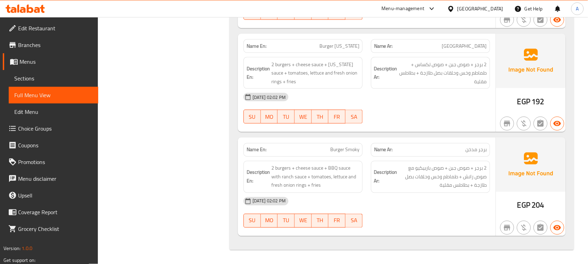
drag, startPoint x: 298, startPoint y: 78, endPoint x: 342, endPoint y: 96, distance: 47.0
drag, startPoint x: 306, startPoint y: 145, endPoint x: 393, endPoint y: 154, distance: 87.5
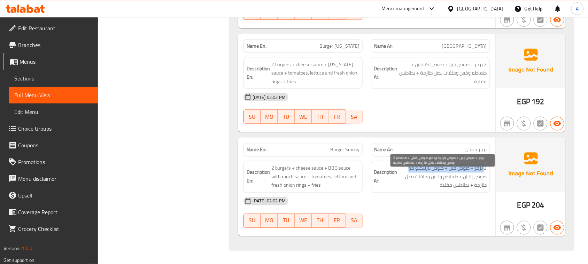
drag, startPoint x: 484, startPoint y: 170, endPoint x: 409, endPoint y: 171, distance: 74.9
click at [409, 171] on span "2 برجر + صوص جبن + صوص باربيكيو مع صوص رانش + طماطم وخس وحلقات بصل طازجة + بطاط…" at bounding box center [443, 177] width 88 height 26
drag, startPoint x: 480, startPoint y: 178, endPoint x: 410, endPoint y: 179, distance: 70.3
click at [410, 179] on span "2 برجر + صوص جبن + صوص باربيكيو مع صوص رانش + طماطم وخس وحلقات بصل طازجة + بطاط…" at bounding box center [443, 177] width 88 height 26
drag, startPoint x: 445, startPoint y: 183, endPoint x: 465, endPoint y: 191, distance: 21.8
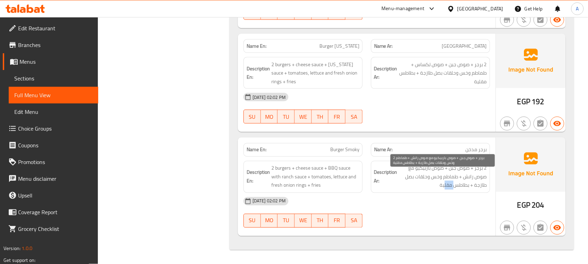
click at [461, 183] on span "2 برجر + صوص جبن + صوص باربيكيو مع صوص رانش + طماطم وخس وحلقات بصل طازجة + بطاط…" at bounding box center [443, 177] width 88 height 26
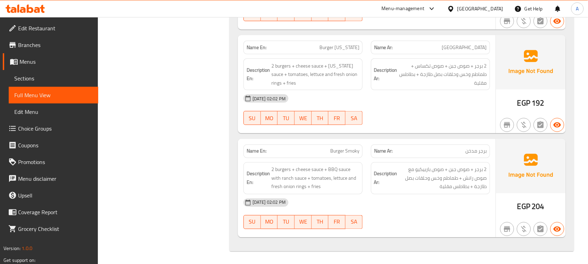
scroll to position [0, 0]
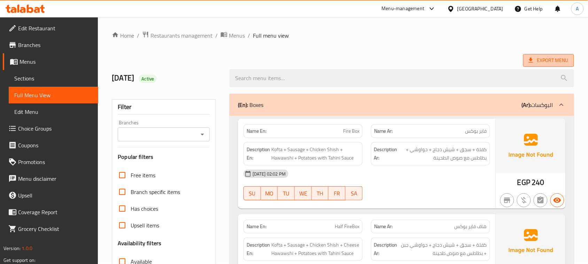
click at [551, 58] on span "Export Menu" at bounding box center [548, 60] width 40 height 9
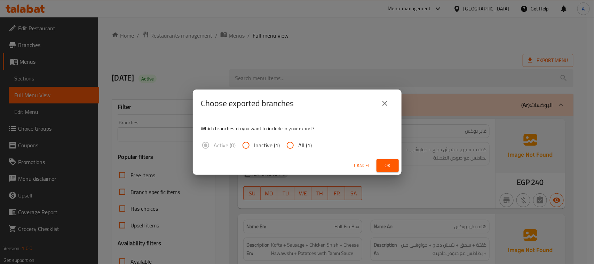
click at [295, 142] on input "All (1)" at bounding box center [290, 145] width 17 height 17
radio input "true"
click at [386, 165] on span "Ok" at bounding box center [387, 165] width 11 height 9
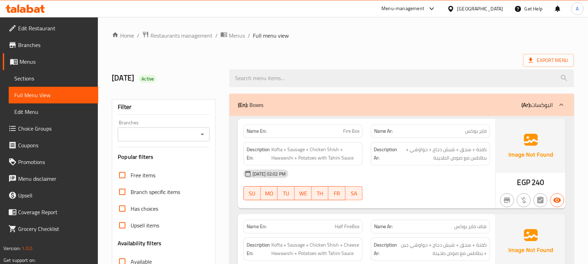
click at [33, 26] on span "Edit Restaurant" at bounding box center [55, 28] width 74 height 8
